Goal: Navigation & Orientation: Find specific page/section

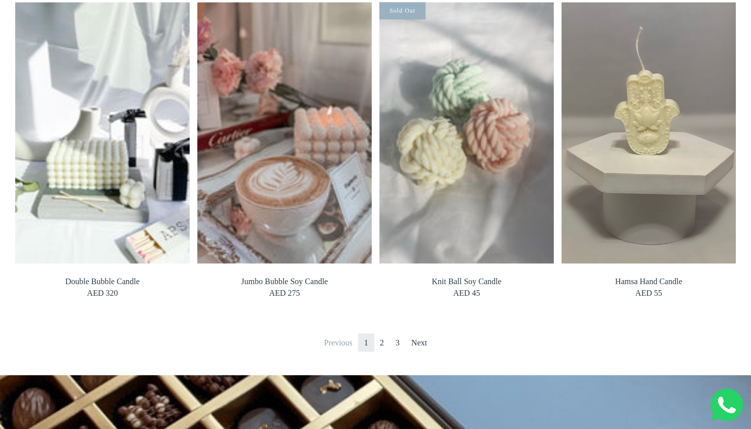
scroll to position [844, 0]
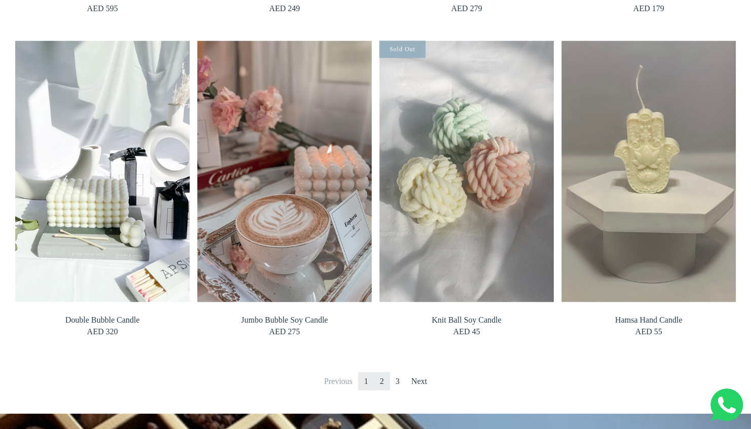
click at [382, 379] on link "2" at bounding box center [382, 381] width 16 height 18
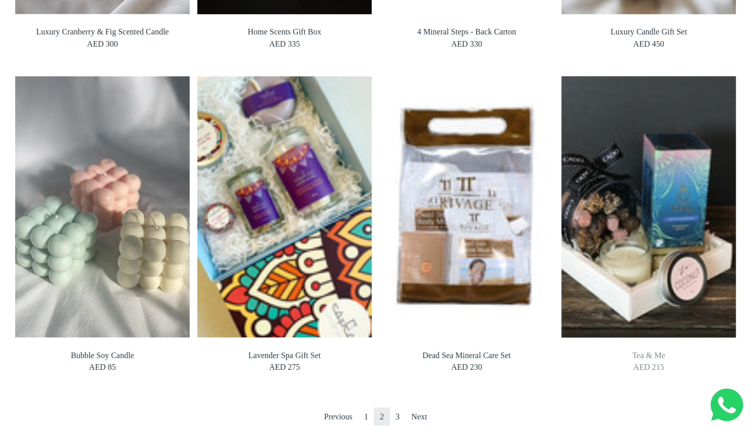
scroll to position [1014, 0]
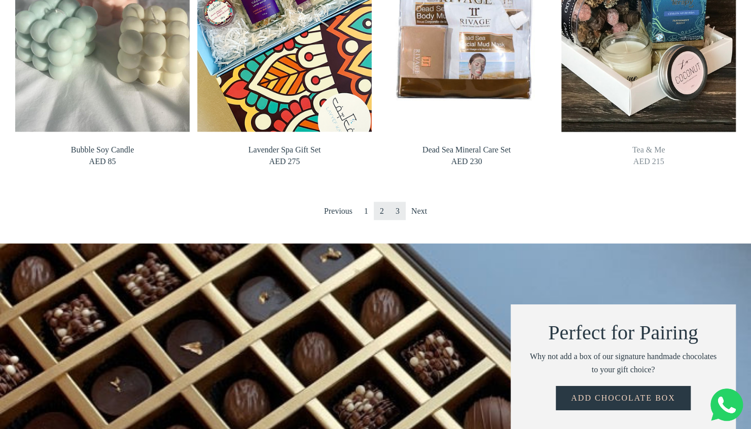
click at [399, 211] on link "3" at bounding box center [397, 211] width 16 height 18
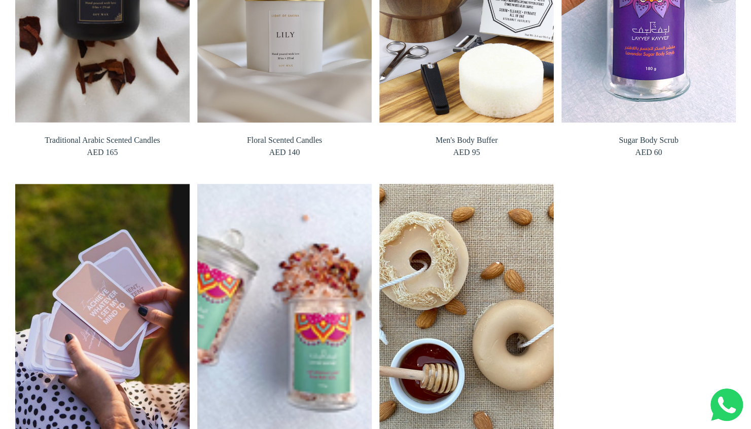
scroll to position [406, 0]
